Goal: Transaction & Acquisition: Purchase product/service

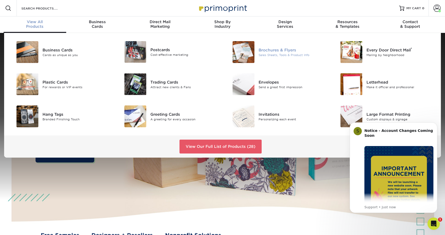
click at [270, 49] on div "Brochures & Flyers" at bounding box center [293, 50] width 68 height 6
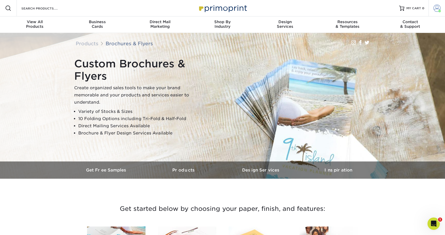
click at [438, 8] on span at bounding box center [437, 8] width 7 height 7
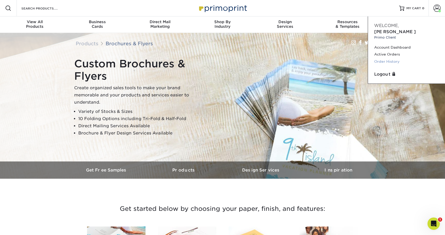
click at [392, 58] on link "Order History" at bounding box center [406, 61] width 65 height 7
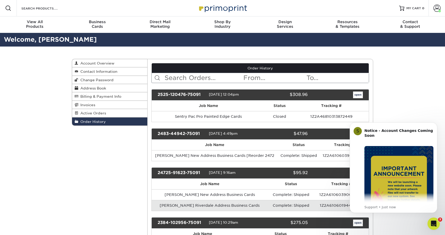
click at [209, 78] on input "text" at bounding box center [203, 78] width 79 height 10
type input "s"
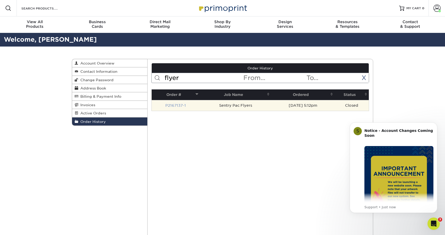
type input "flyer"
click at [182, 107] on link "P2167137-1" at bounding box center [175, 106] width 21 height 4
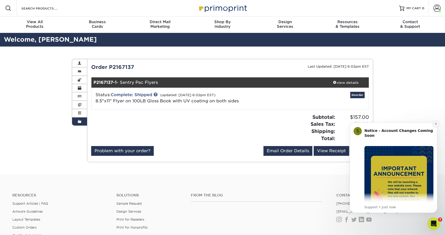
click at [435, 123] on icon "Dismiss notification" at bounding box center [436, 124] width 3 height 3
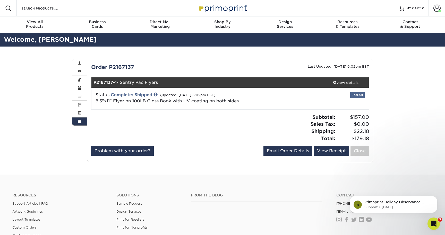
click at [359, 95] on link "Reorder" at bounding box center [357, 95] width 14 height 6
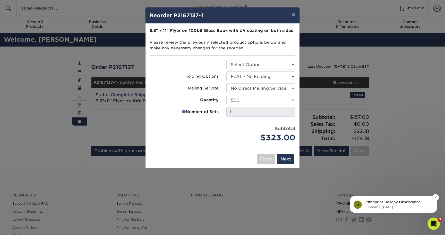
click at [379, 207] on p "Support • 10w ago" at bounding box center [398, 207] width 66 height 5
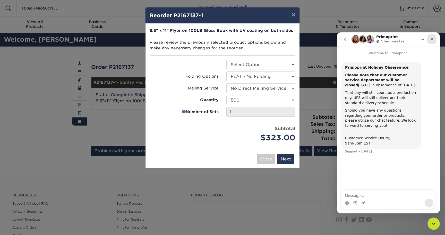
click at [435, 38] on div "Close" at bounding box center [431, 39] width 9 height 9
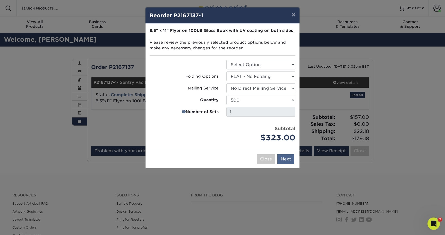
click at [288, 160] on button "Next" at bounding box center [285, 160] width 17 height 10
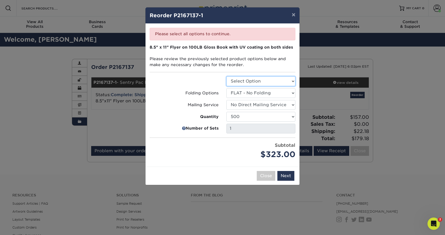
select select "1a668080-6b7c-4174-b399-2c3833b27ef4"
click at [289, 174] on button "Next" at bounding box center [285, 176] width 17 height 10
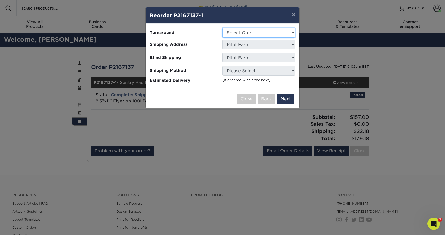
select select "870cb588-f53f-466e-b463-33aed7e90279"
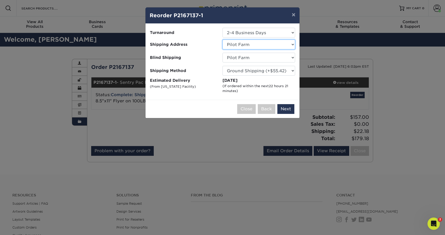
select select "108912"
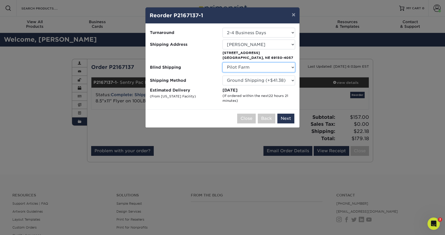
select select "108912"
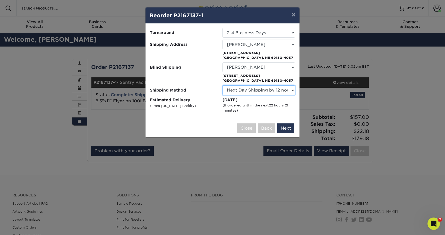
select select "14"
click at [295, 16] on button "×" at bounding box center [294, 14] width 12 height 14
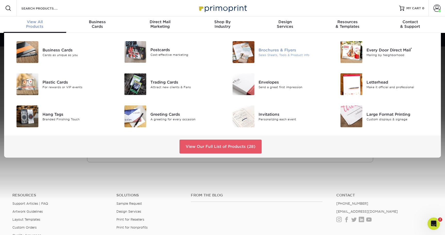
click at [245, 46] on img at bounding box center [244, 52] width 22 height 22
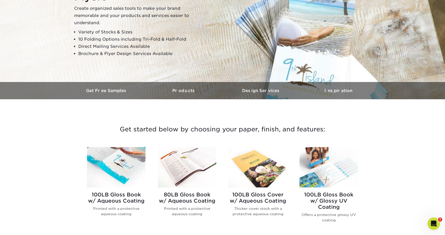
scroll to position [146, 0]
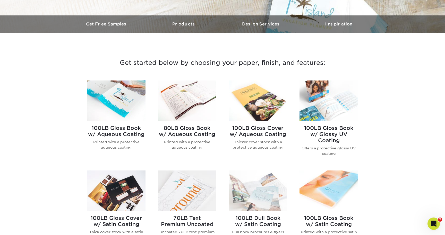
click at [117, 133] on h2 "100LB Gloss Book w/ Aqueous Coating" at bounding box center [116, 131] width 58 height 12
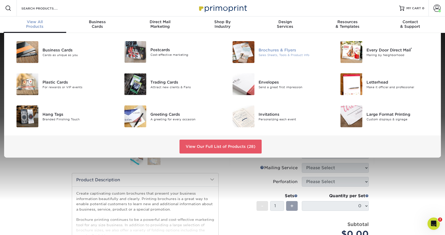
click at [259, 55] on div "Sales Sheets, Tools & Product Info" at bounding box center [293, 55] width 68 height 4
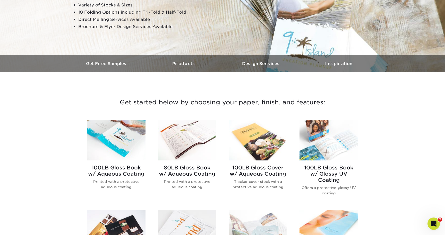
scroll to position [124, 0]
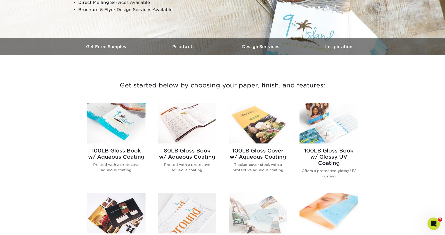
click at [338, 157] on h2 "100LB Gloss Book w/ Glossy UV Coating" at bounding box center [329, 157] width 58 height 19
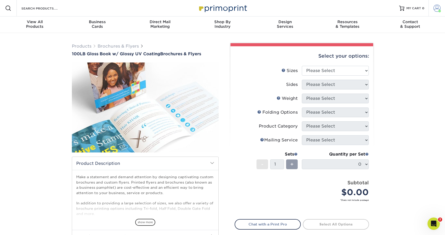
click at [435, 8] on span at bounding box center [437, 8] width 7 height 7
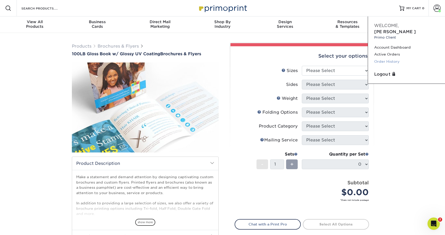
click at [390, 58] on link "Order History" at bounding box center [406, 61] width 65 height 7
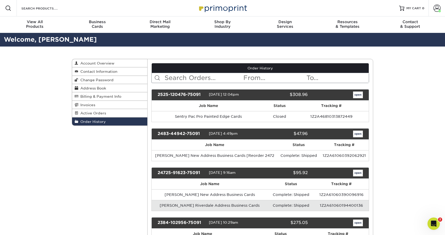
click at [191, 76] on input "text" at bounding box center [203, 78] width 79 height 10
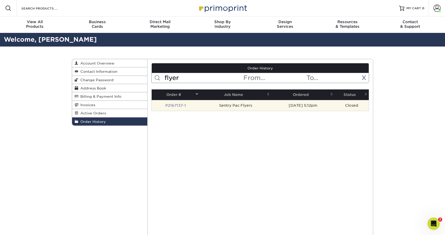
type input "flyer"
click at [230, 106] on td "Sentry Pac Flyers" at bounding box center [235, 105] width 71 height 11
click at [174, 107] on link "P2167137-1" at bounding box center [175, 106] width 21 height 4
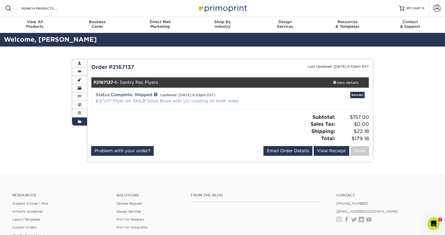
click at [168, 102] on link "8.5"x11" Flyer on 100LB Gloss Book with UV coating on both sides" at bounding box center [167, 101] width 143 height 5
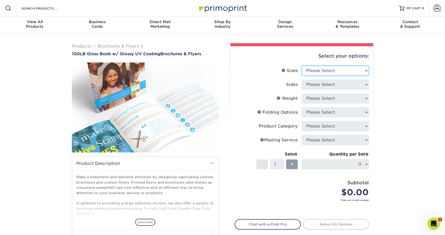
select select "8.50x11.00"
click at [338, 90] on li "Sides Please Select Print Both Sides Print Front Only" at bounding box center [302, 87] width 134 height 14
select select "32d3c223-f82c-492b-b915-ba065a00862f"
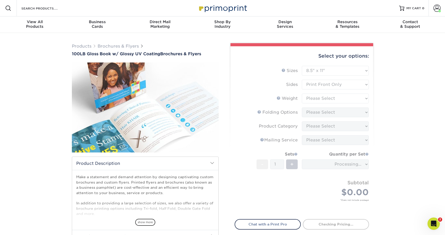
click at [327, 101] on form "Sizes Help Sizes Please Select 3.67" x 8.5" 4" x 6" 4" x 8.5" 4" x 9" 4" x 11" …" at bounding box center [302, 140] width 134 height 148
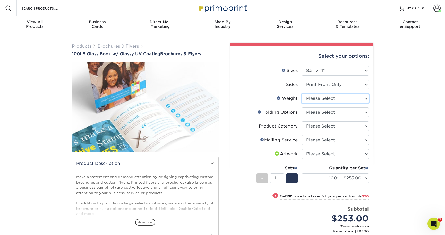
select select "100LB"
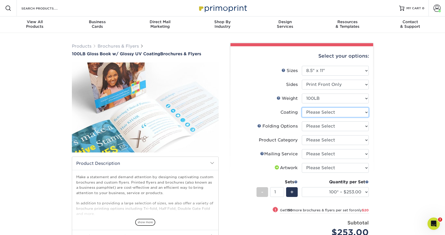
select select "ae367451-b2b8-45df-a344-0f05b6a12993"
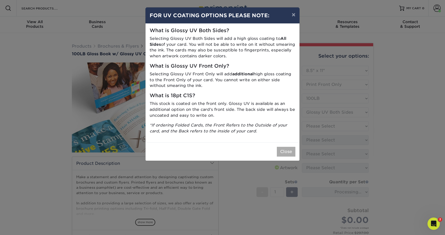
click at [284, 148] on button "Close" at bounding box center [286, 152] width 19 height 10
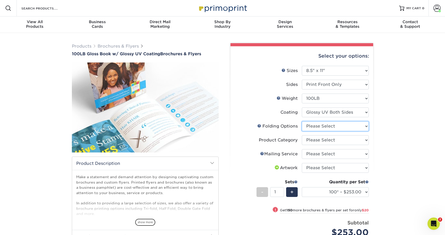
select select "9b1d5825-34d1-4721-9874-ed79abb003d7"
select select "1a668080-6b7c-4174-b399-2c3833b27ef4"
select select "3e5e9bdd-d78a-4c28-a41d-fe1407925ca6"
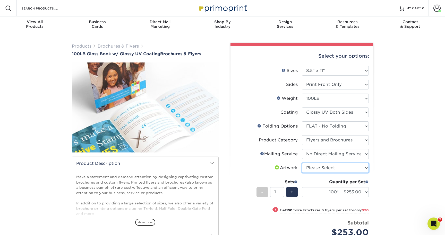
select select "upload"
select select "500 – $279.00"
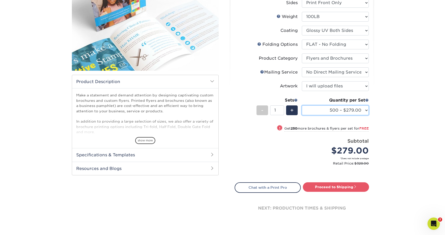
scroll to position [99, 0]
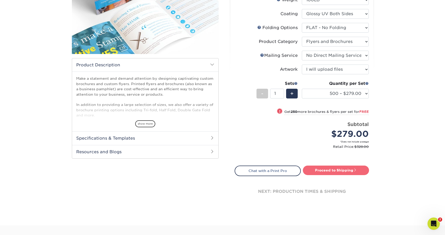
click at [339, 167] on link "Proceed to Shipping" at bounding box center [336, 170] width 66 height 9
type input "Set 1"
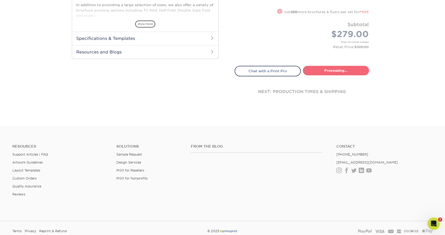
select select "98a53bff-22f6-41ab-88c7-21f15ad83886"
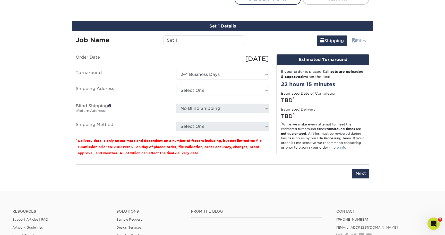
scroll to position [278, 0]
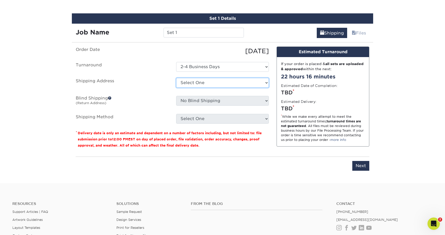
select select "108912"
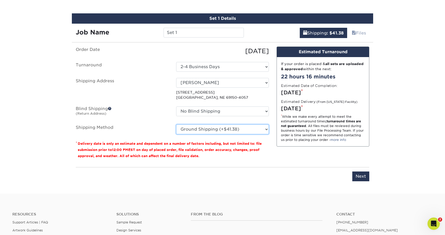
select select "01"
